Goal: Information Seeking & Learning: Learn about a topic

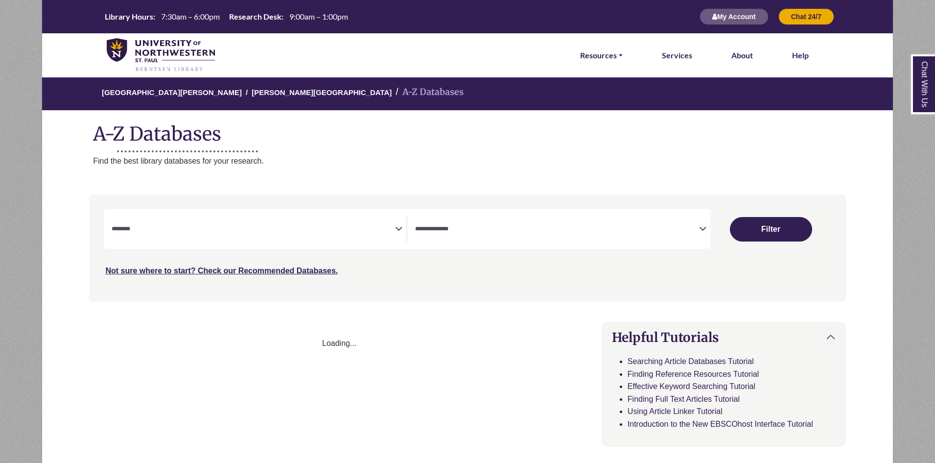
select select "Database Subject Filter"
select select "Database Types Filter"
select select "Database Subject Filter"
select select "Database Types Filter"
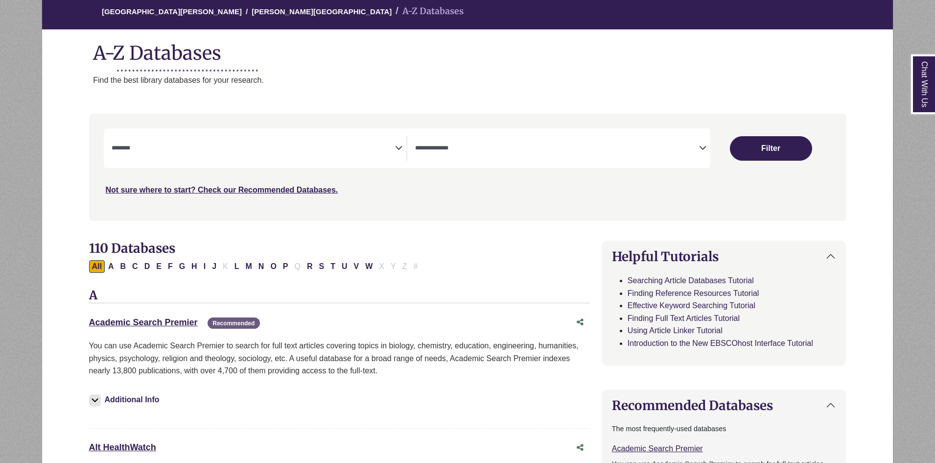
scroll to position [98, 0]
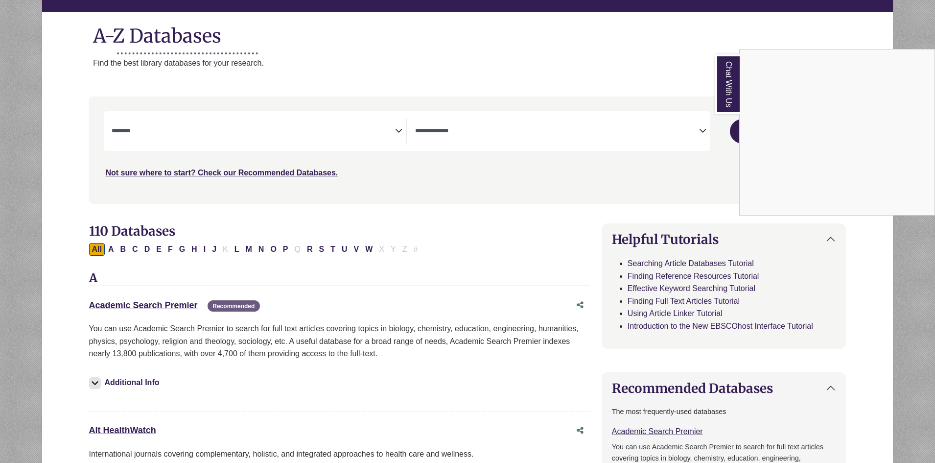
click at [218, 122] on div "Chat With Us" at bounding box center [467, 231] width 935 height 463
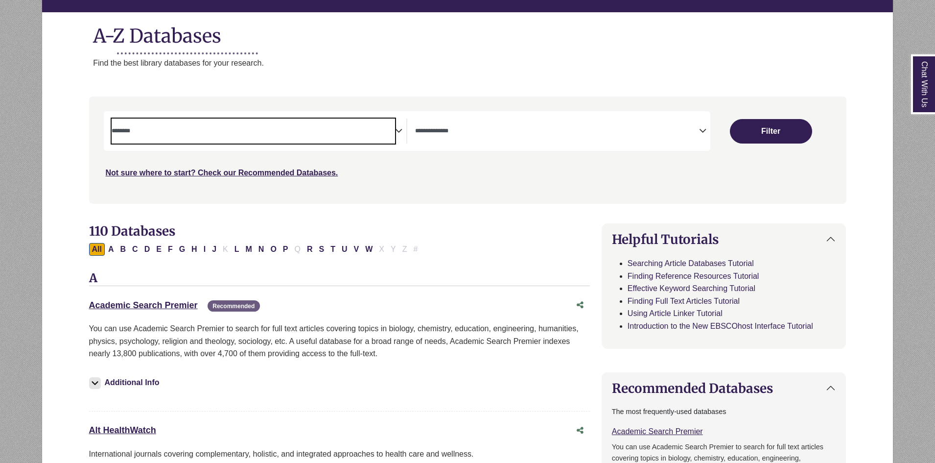
click at [218, 131] on textarea "Search" at bounding box center [254, 132] width 284 height 8
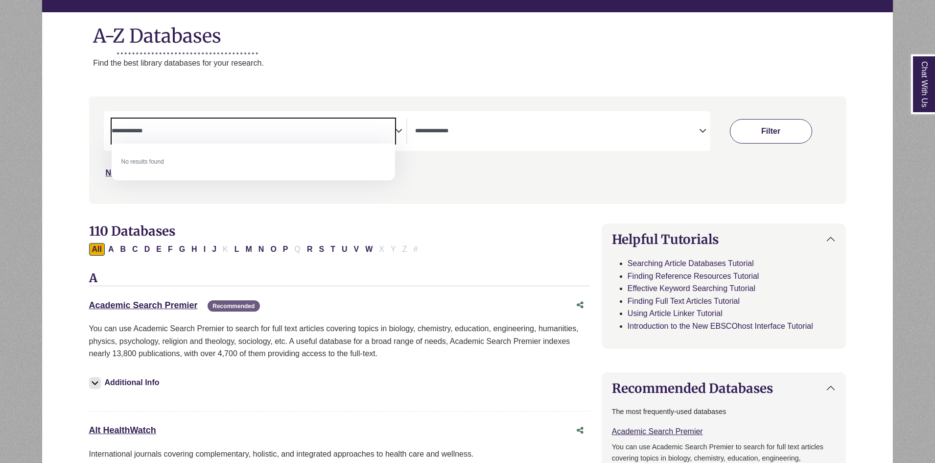
type textarea "**********"
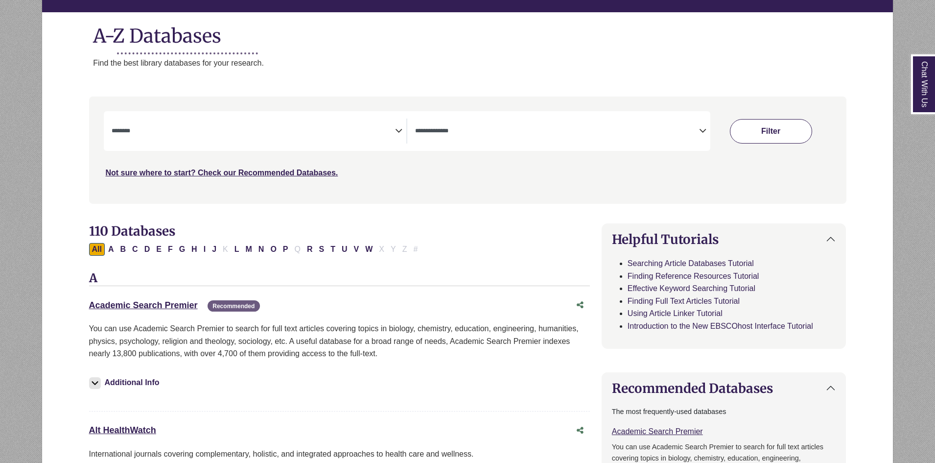
click at [774, 127] on button "Filter" at bounding box center [771, 131] width 82 height 24
select select "Database Subject Filter"
select select "Database Types Filter"
click at [748, 129] on button "Filter" at bounding box center [771, 131] width 82 height 24
select select "Database Subject Filter"
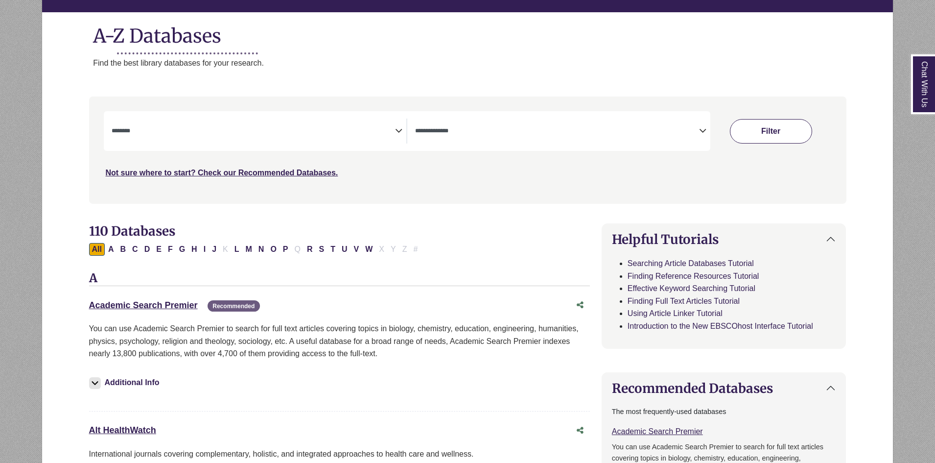
select select "Database Types Filter"
click at [214, 139] on span "Search filters" at bounding box center [254, 130] width 284 height 25
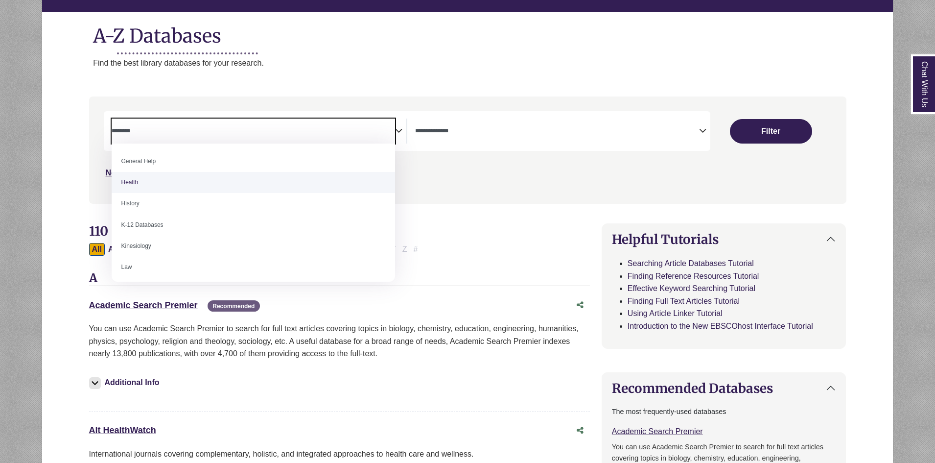
scroll to position [441, 0]
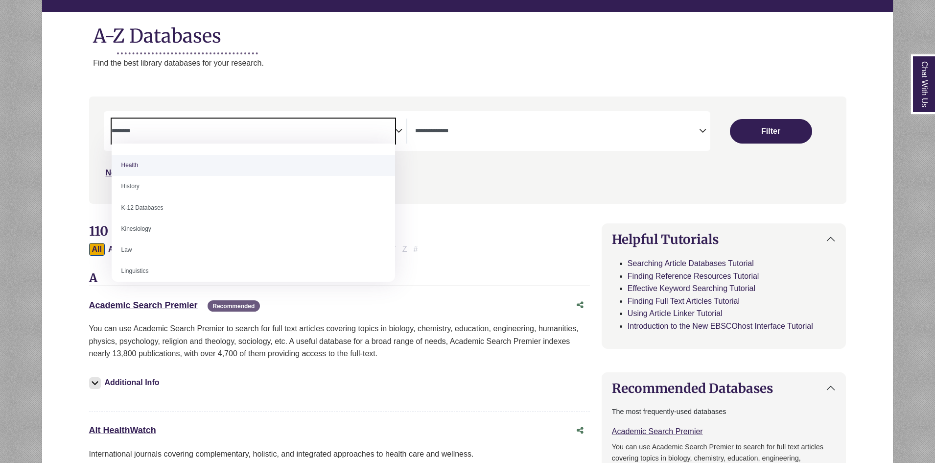
select select "*****"
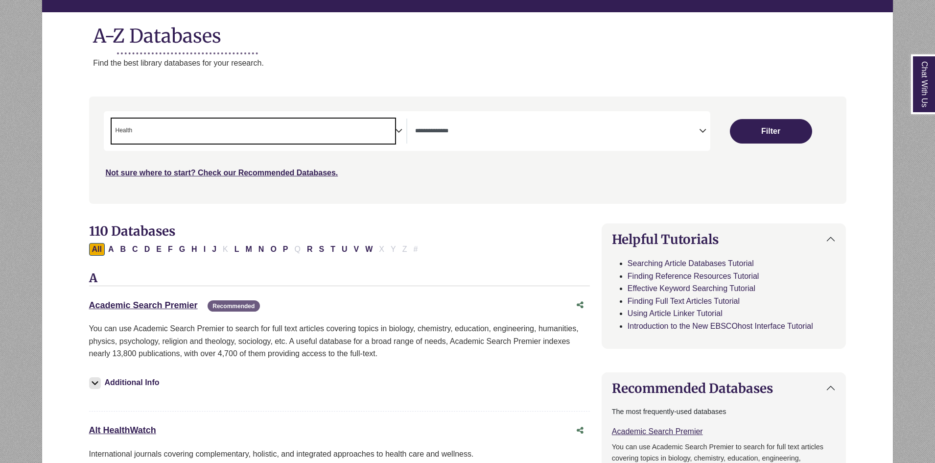
scroll to position [197, 0]
click at [781, 130] on button "Filter" at bounding box center [771, 131] width 82 height 24
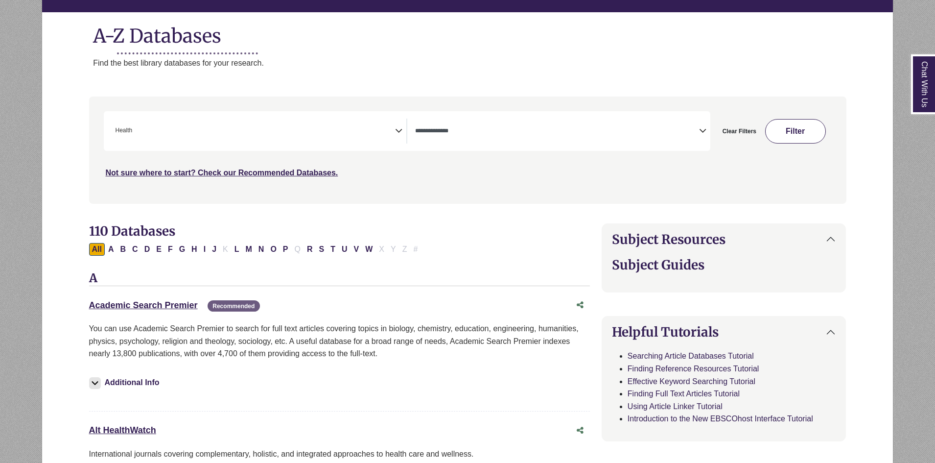
select select "Database Types Filter"
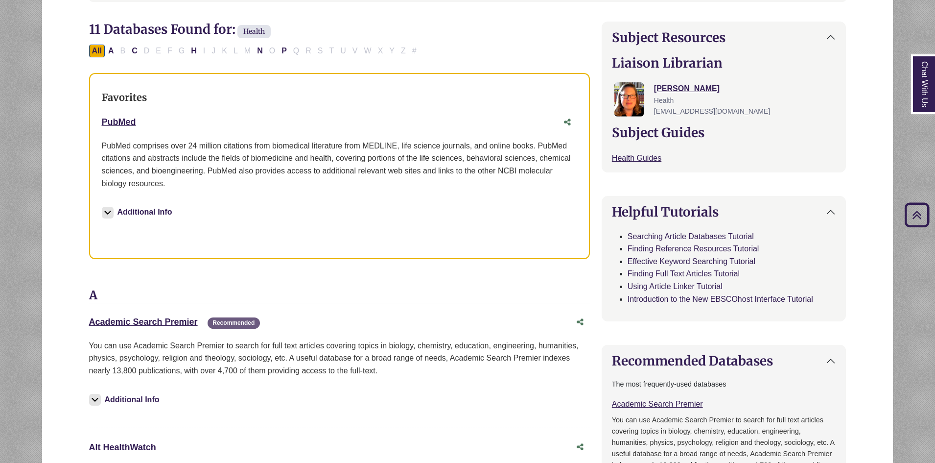
scroll to position [294, 0]
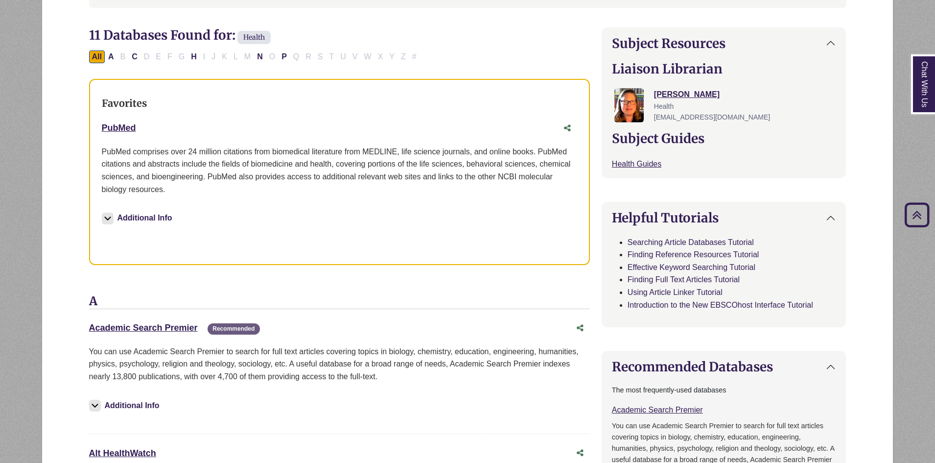
click at [151, 217] on button "Additional Info" at bounding box center [138, 218] width 73 height 14
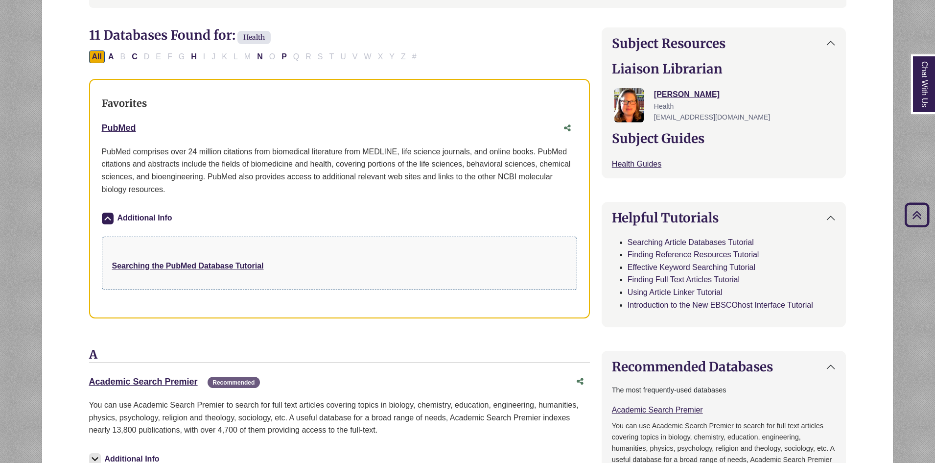
click at [151, 217] on button "Additional Info" at bounding box center [138, 218] width 73 height 14
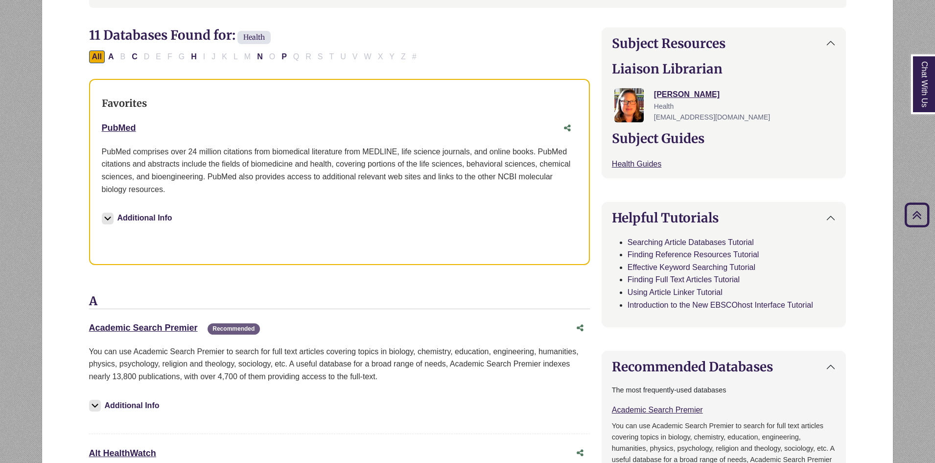
click at [151, 217] on button "Additional Info" at bounding box center [138, 218] width 73 height 14
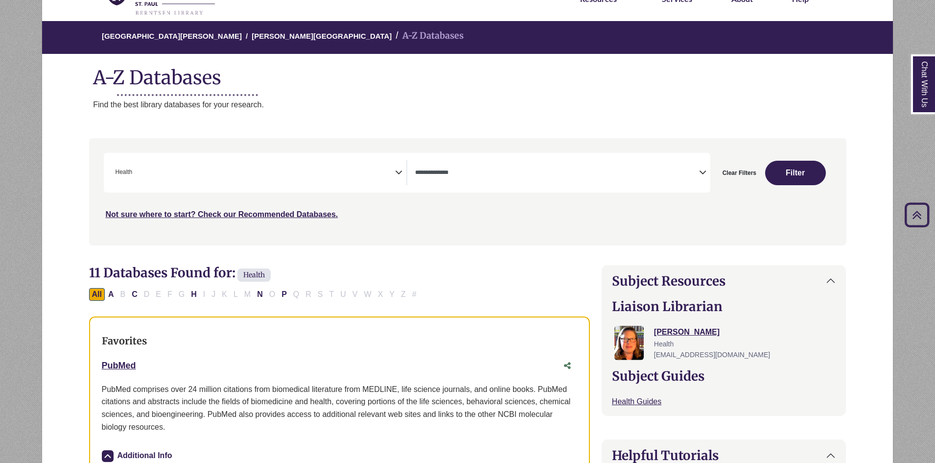
scroll to position [0, 0]
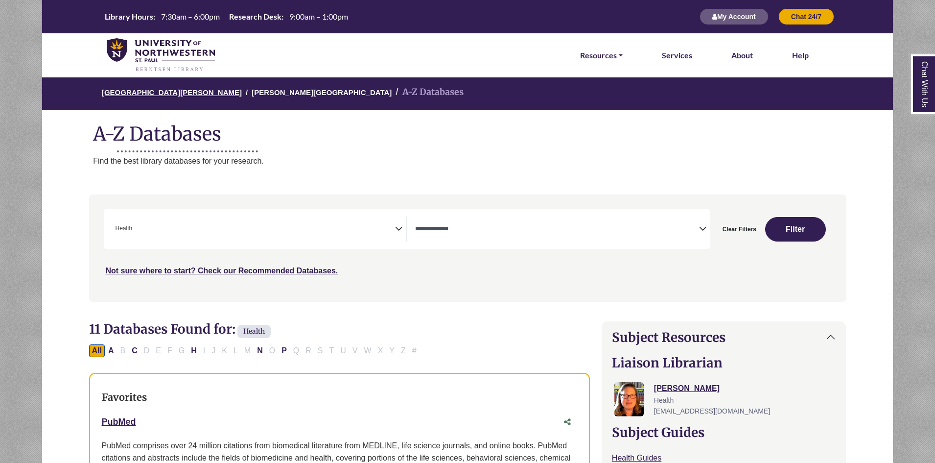
click at [215, 87] on link "University of Northwestern - St. Paul" at bounding box center [172, 92] width 140 height 10
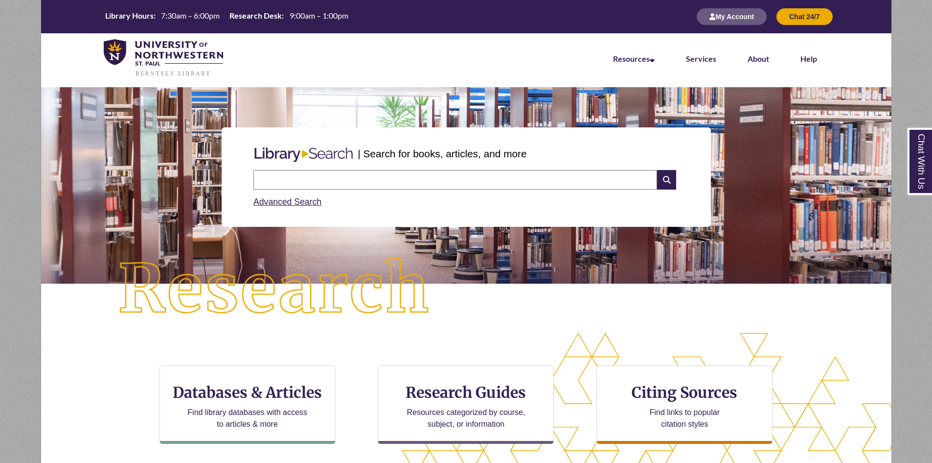
click at [366, 183] on input "text" at bounding box center [456, 180] width 404 height 20
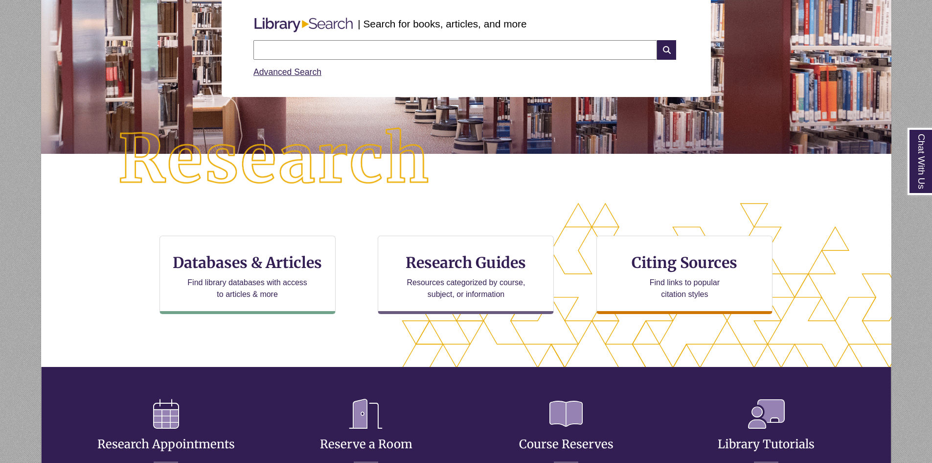
scroll to position [147, 0]
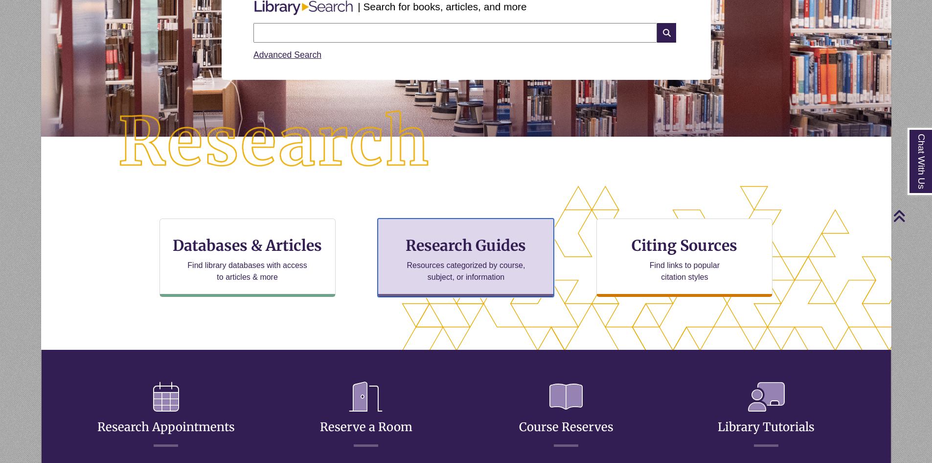
click at [454, 245] on h3 "Research Guides" at bounding box center [466, 245] width 160 height 19
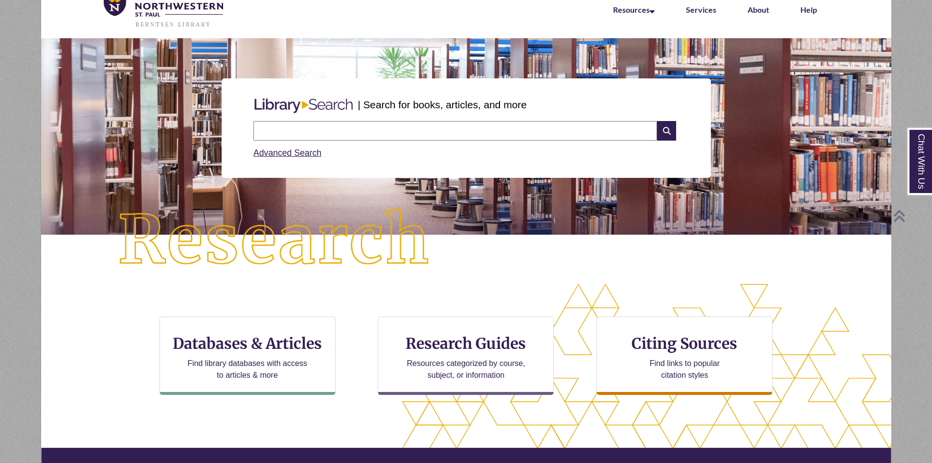
drag, startPoint x: 439, startPoint y: 146, endPoint x: 440, endPoint y: 131, distance: 14.7
click at [439, 145] on div "Advanced Search" at bounding box center [466, 149] width 425 height 19
click at [440, 130] on input "text" at bounding box center [456, 131] width 404 height 20
type input "**********"
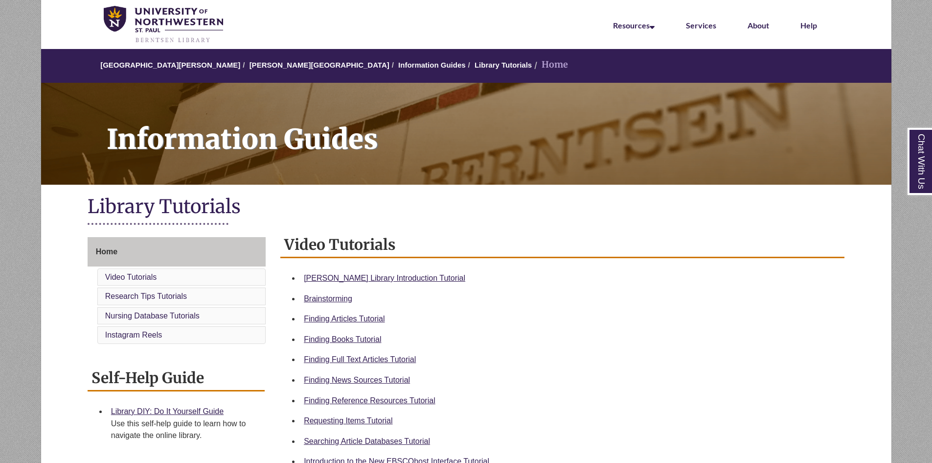
scroll to position [49, 0]
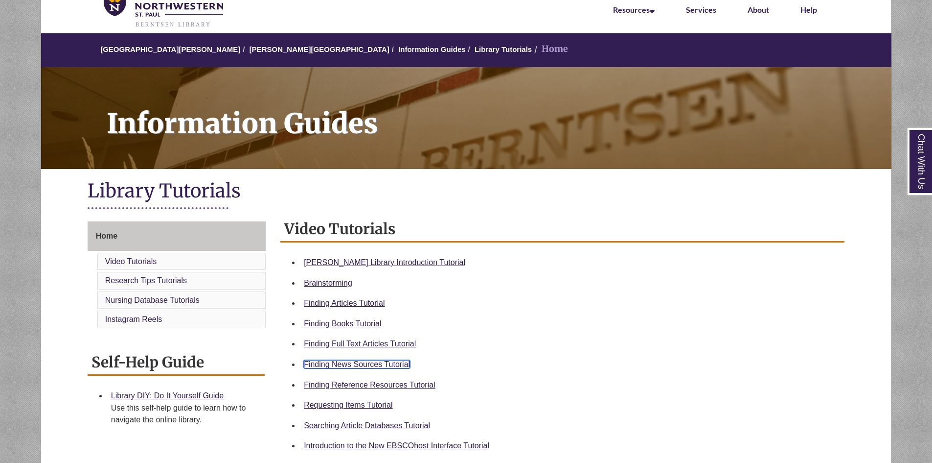
click at [367, 363] on link "Finding News Sources Tutorial" at bounding box center [357, 364] width 106 height 8
